Goal: Check status: Check status

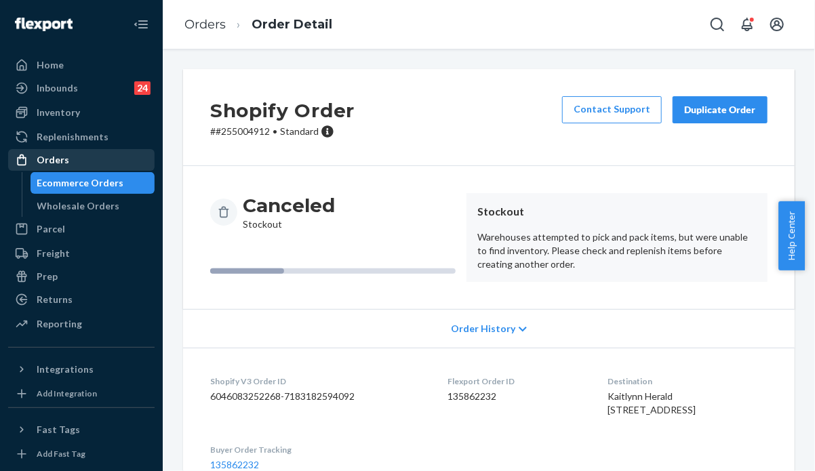
scroll to position [253, 0]
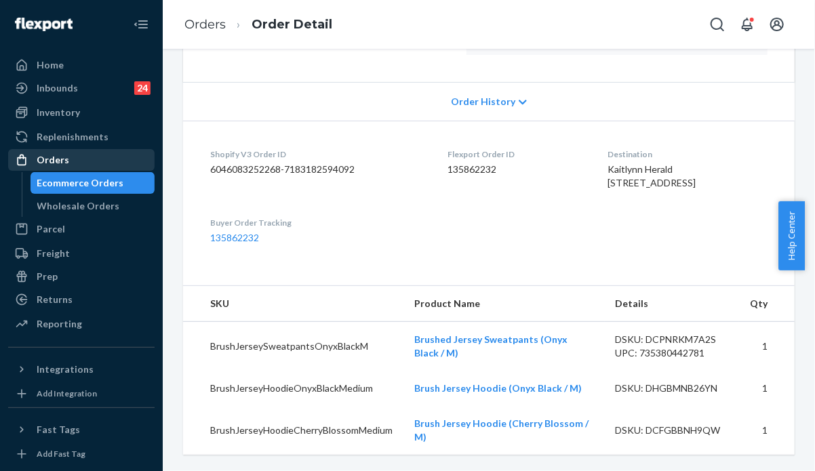
click at [55, 157] on div "Orders" at bounding box center [53, 160] width 33 height 14
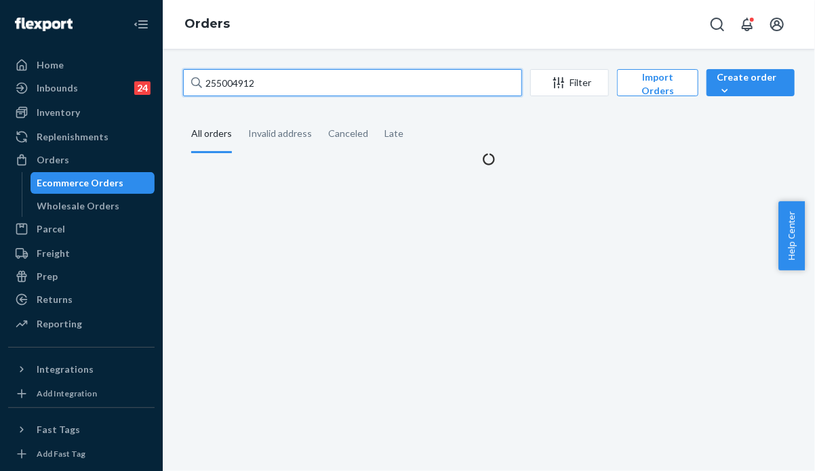
drag, startPoint x: 269, startPoint y: 88, endPoint x: 169, endPoint y: 77, distance: 101.0
click at [169, 77] on div "255004912 Filter Import Orders Create order Ecommerce order Removal order All o…" at bounding box center [489, 260] width 653 height 423
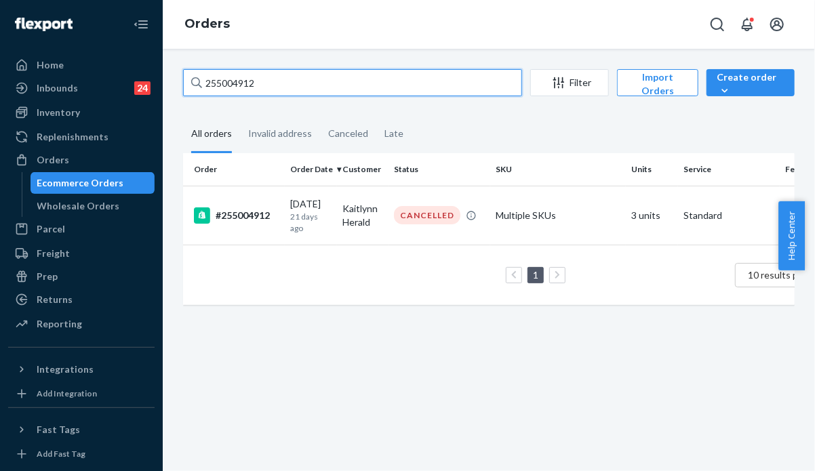
paste input "4909519 Complete"
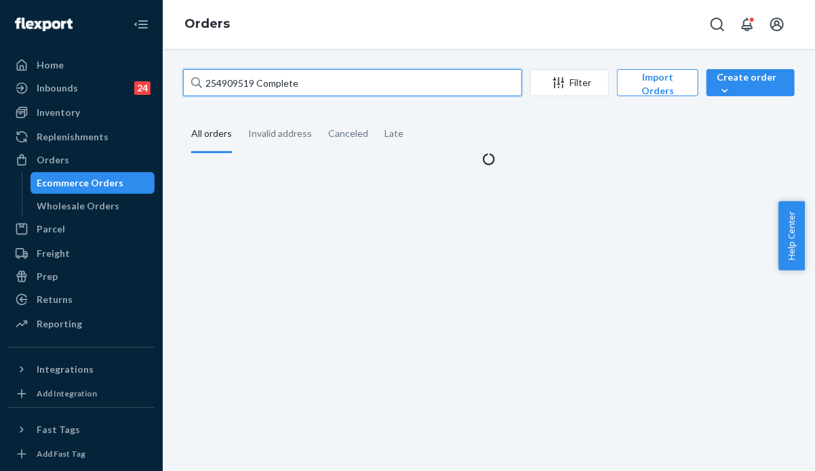
drag, startPoint x: 313, startPoint y: 81, endPoint x: 258, endPoint y: 85, distance: 55.8
click at [258, 85] on input "254909519 Complete" at bounding box center [352, 82] width 339 height 27
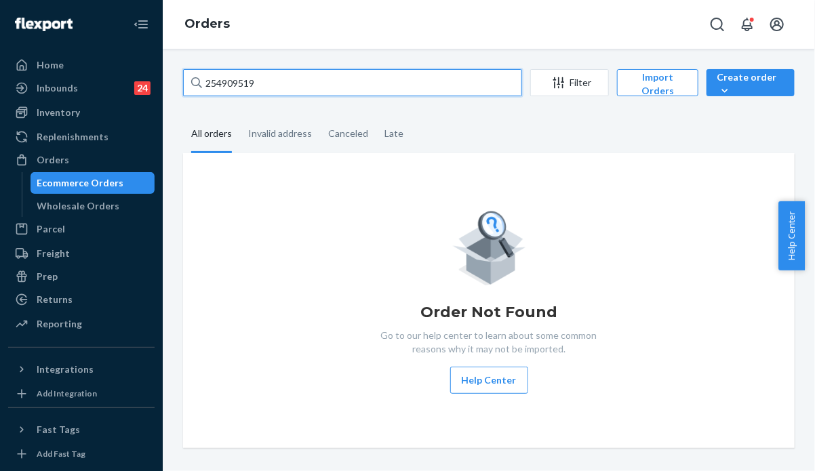
drag, startPoint x: 257, startPoint y: 83, endPoint x: 178, endPoint y: 75, distance: 79.8
click at [178, 75] on div "254909519 Filter Import Orders Create order Ecommerce order Removal order All o…" at bounding box center [489, 258] width 632 height 379
paste input "5246831"
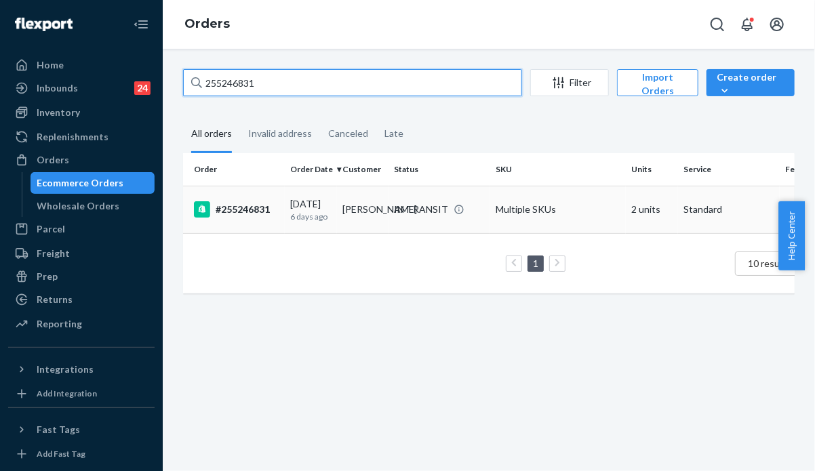
type input "255246831"
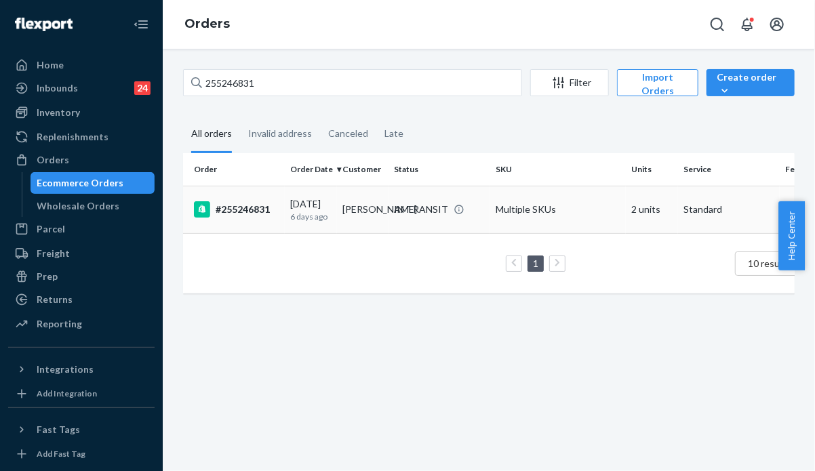
click at [328, 207] on div "[DATE] [DATE]" at bounding box center [310, 209] width 41 height 25
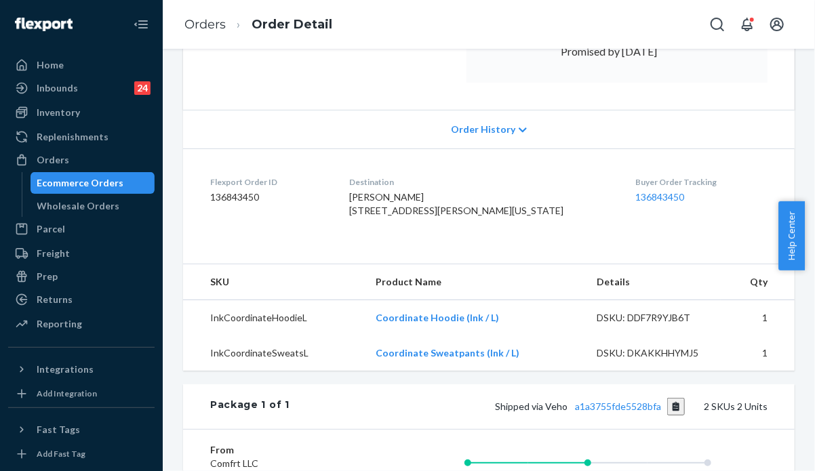
scroll to position [475, 0]
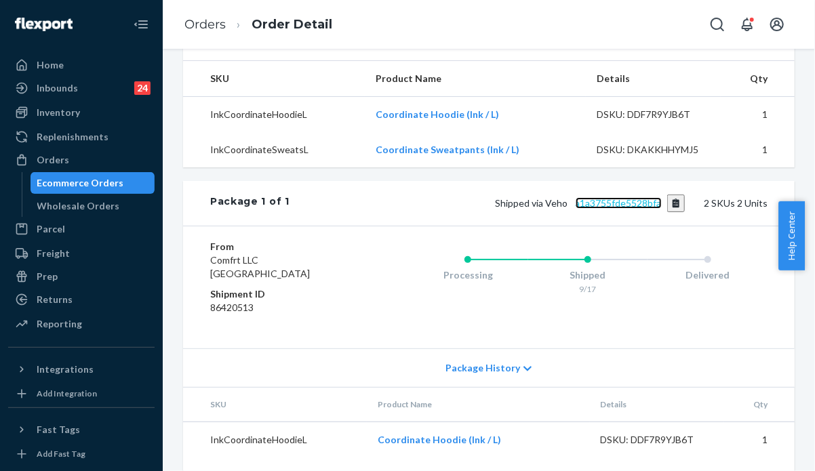
click at [594, 209] on link "a1a3755fde5528bfa" at bounding box center [619, 203] width 86 height 12
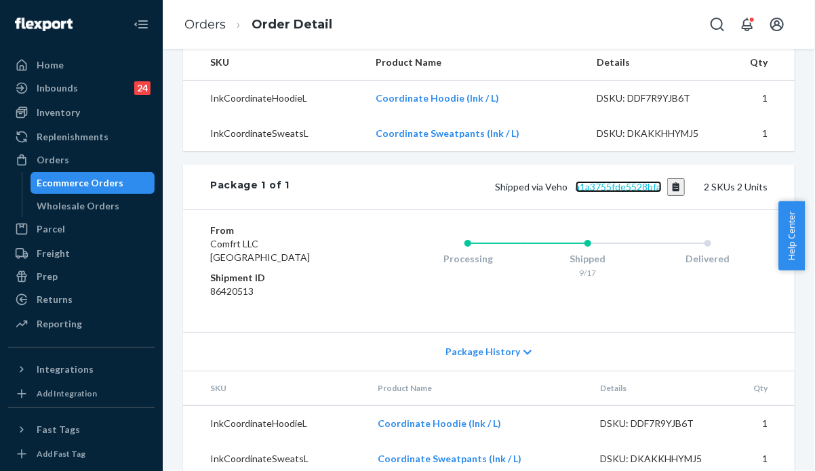
scroll to position [520, 0]
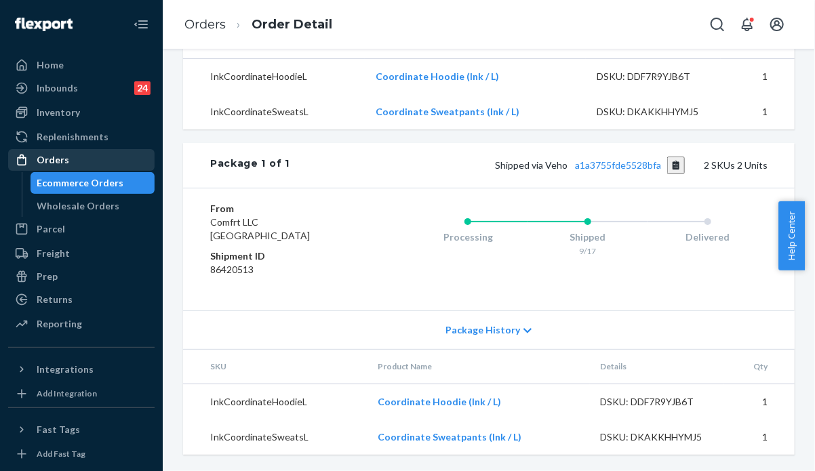
click at [76, 159] on div "Orders" at bounding box center [81, 160] width 144 height 19
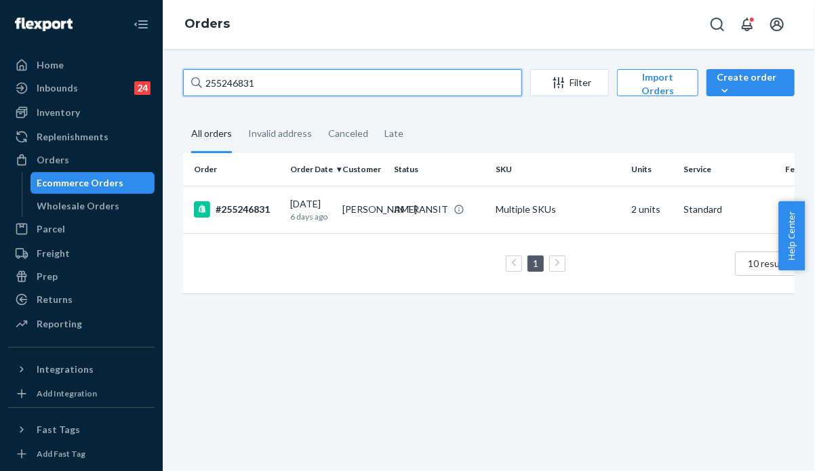
drag, startPoint x: 271, startPoint y: 83, endPoint x: 176, endPoint y: 67, distance: 95.7
click at [176, 67] on div "255246831 Filter Import Orders Create order Ecommerce order Removal order All o…" at bounding box center [489, 260] width 653 height 423
paste input "9100 Complete"
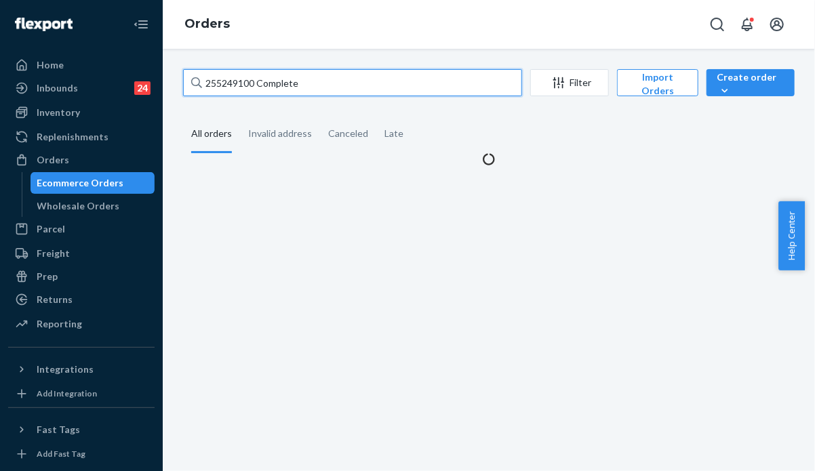
drag, startPoint x: 301, startPoint y: 86, endPoint x: 255, endPoint y: 81, distance: 46.4
click at [255, 81] on input "255249100 Complete" at bounding box center [352, 82] width 339 height 27
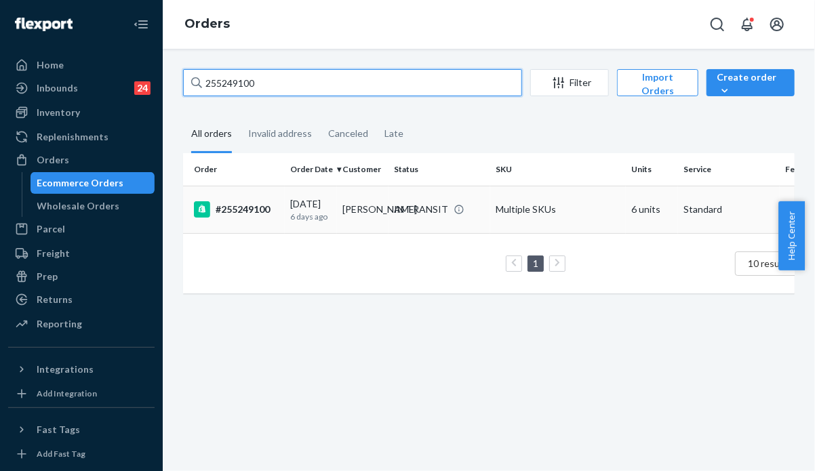
type input "255249100"
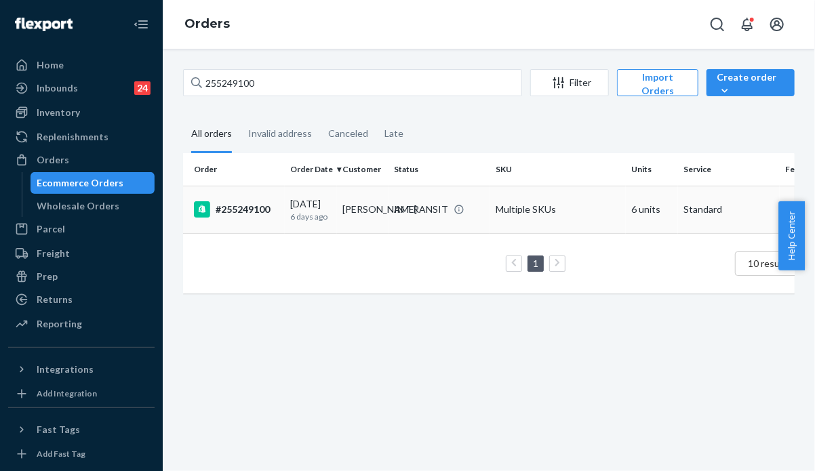
click at [344, 209] on td "[PERSON_NAME]" at bounding box center [363, 209] width 52 height 47
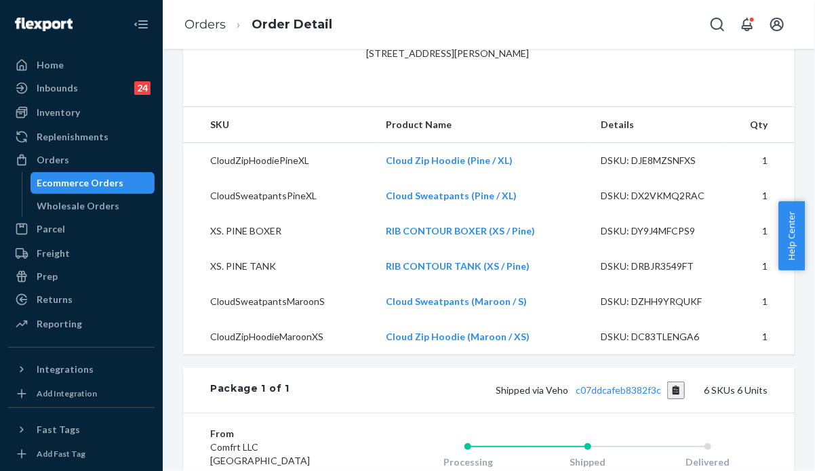
scroll to position [543, 0]
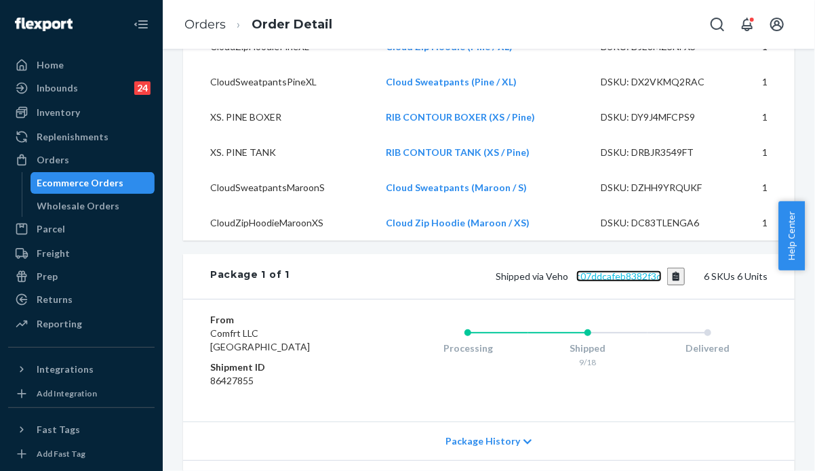
click at [611, 282] on link "c07ddcafeb8382f3c" at bounding box center [619, 277] width 85 height 12
drag, startPoint x: 658, startPoint y: 286, endPoint x: 569, endPoint y: 287, distance: 88.9
click at [569, 282] on span "Shipped via Veho c07ddcafeb8382f3c" at bounding box center [591, 277] width 189 height 12
copy link "c07ddcafeb8382f3c"
click at [55, 158] on div "Orders" at bounding box center [53, 160] width 33 height 14
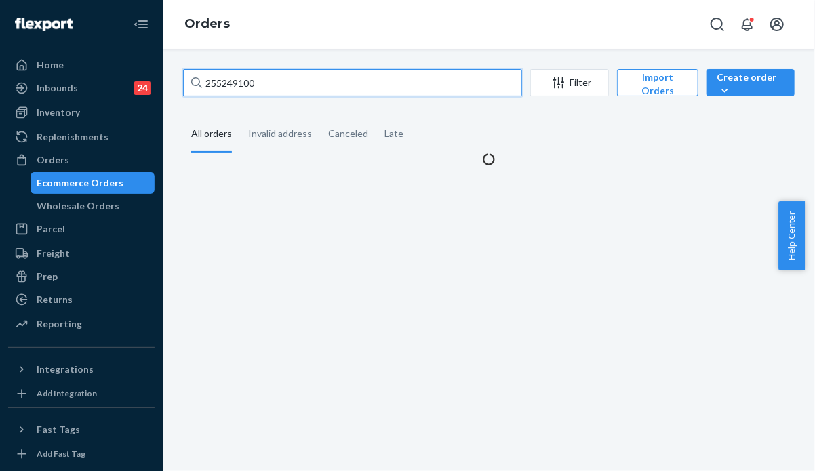
drag, startPoint x: 294, startPoint y: 87, endPoint x: 181, endPoint y: 85, distance: 112.6
click at [181, 85] on div "255249100 Filter Import Orders Create order Ecommerce order Removal order All o…" at bounding box center [489, 117] width 632 height 97
paste input "255330965"
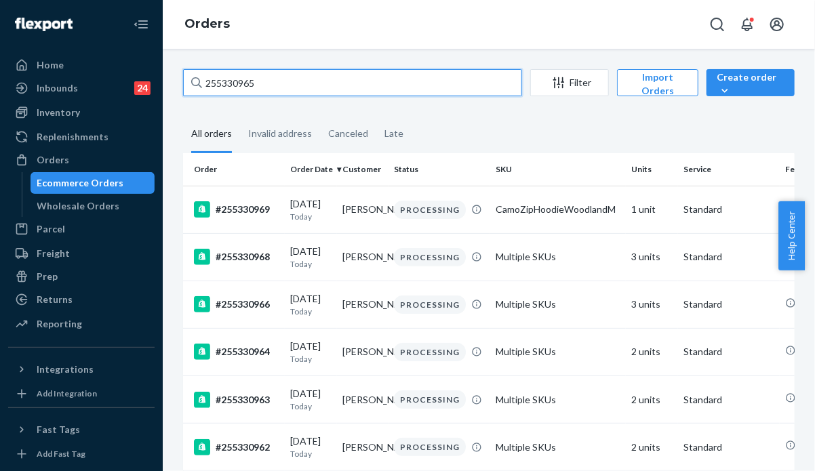
drag, startPoint x: 249, startPoint y: 81, endPoint x: 198, endPoint y: 76, distance: 51.2
click at [198, 76] on div "255330965" at bounding box center [352, 82] width 339 height 27
paste input "255323903"
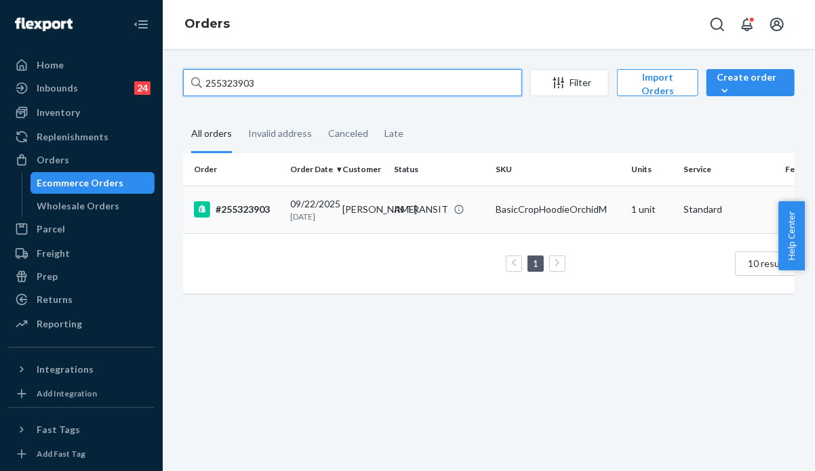
type input "255323903"
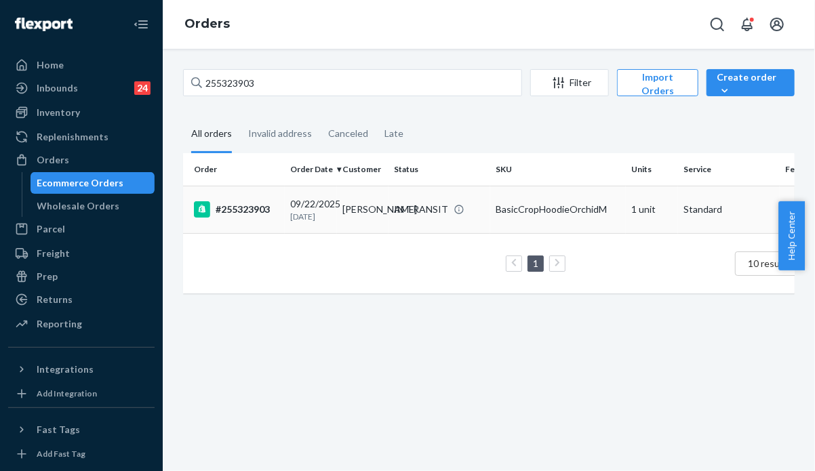
click at [362, 217] on td "[PERSON_NAME]" at bounding box center [363, 209] width 52 height 47
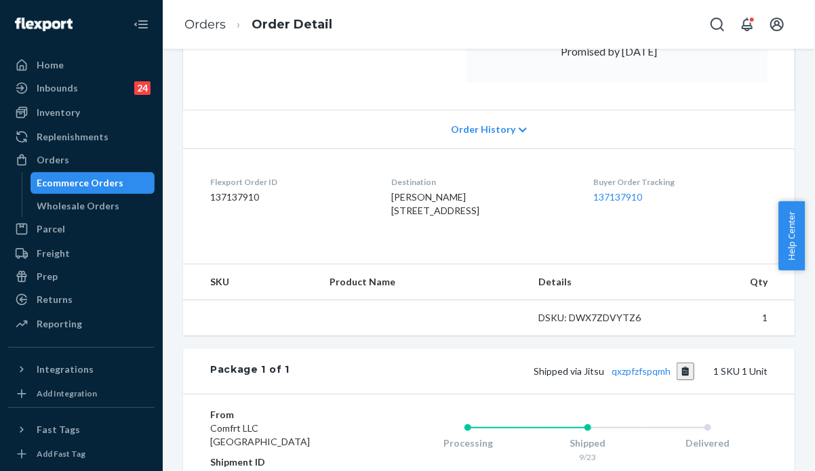
scroll to position [407, 0]
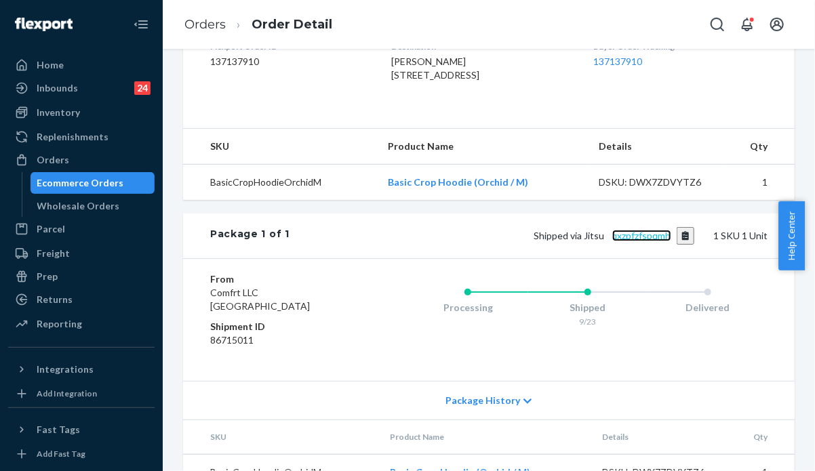
click at [632, 233] on link "qxzpfzfspqmh" at bounding box center [642, 236] width 59 height 12
